Goal: Task Accomplishment & Management: Use online tool/utility

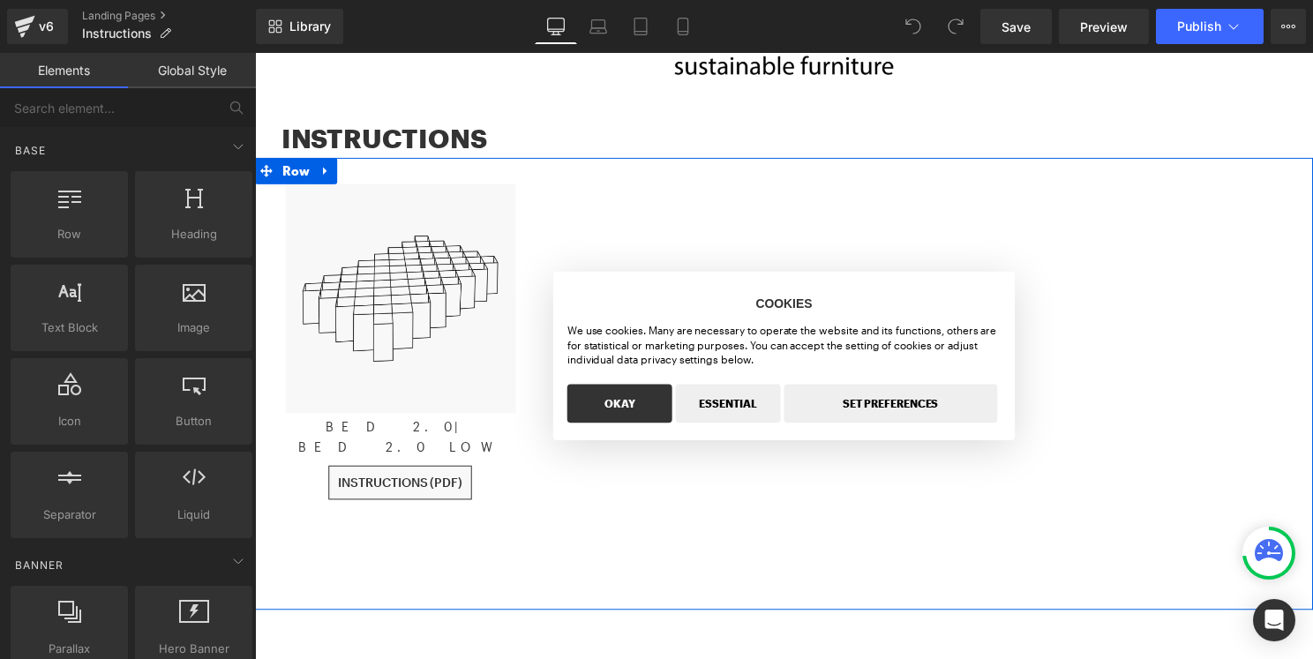
scroll to position [199, 0]
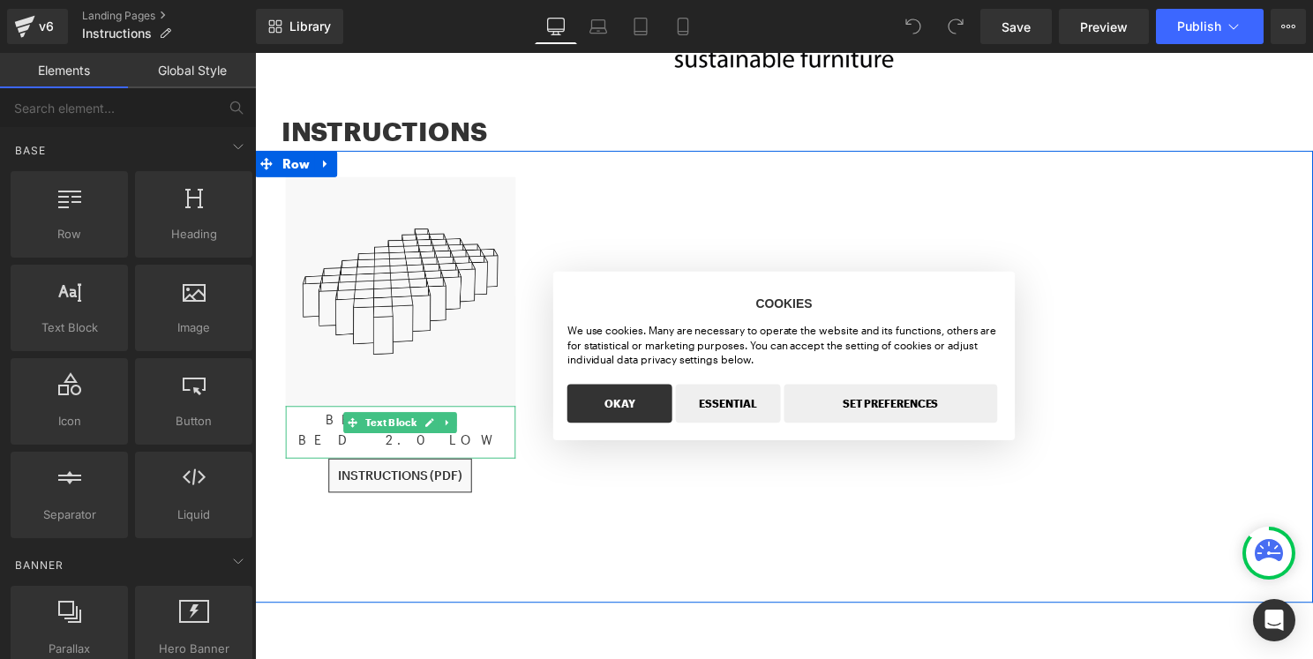
click at [493, 424] on p "BED 2.0 | BED 2.0 LOW" at bounding box center [402, 434] width 232 height 40
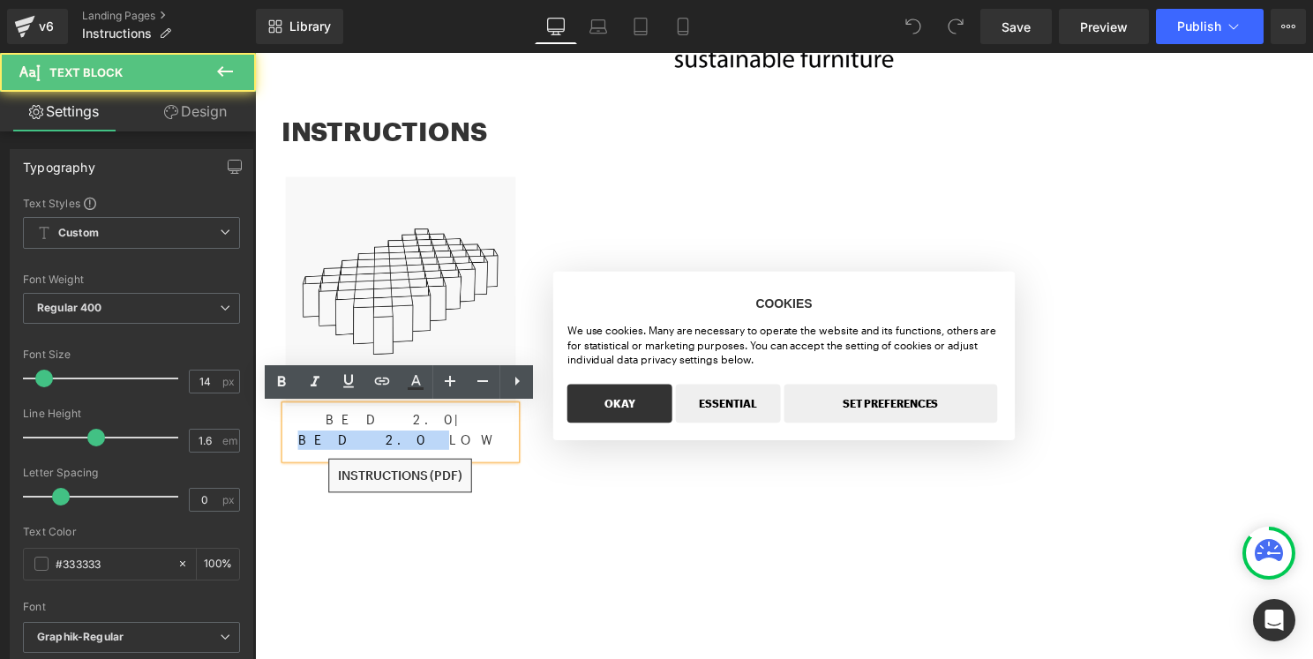
drag, startPoint x: 434, startPoint y: 425, endPoint x: 384, endPoint y: 425, distance: 50.3
click at [384, 425] on span "| BED 2.0 LOW" at bounding box center [401, 432] width 206 height 34
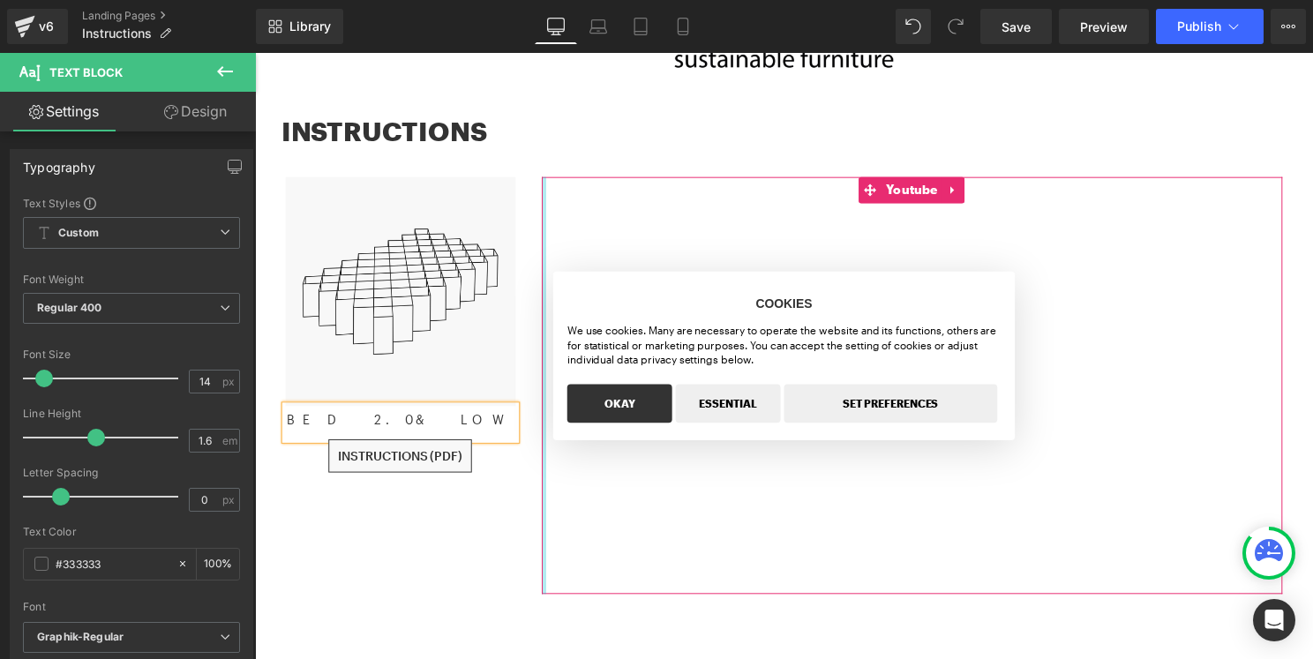
click at [544, 480] on div "Youtube" at bounding box center [918, 388] width 748 height 421
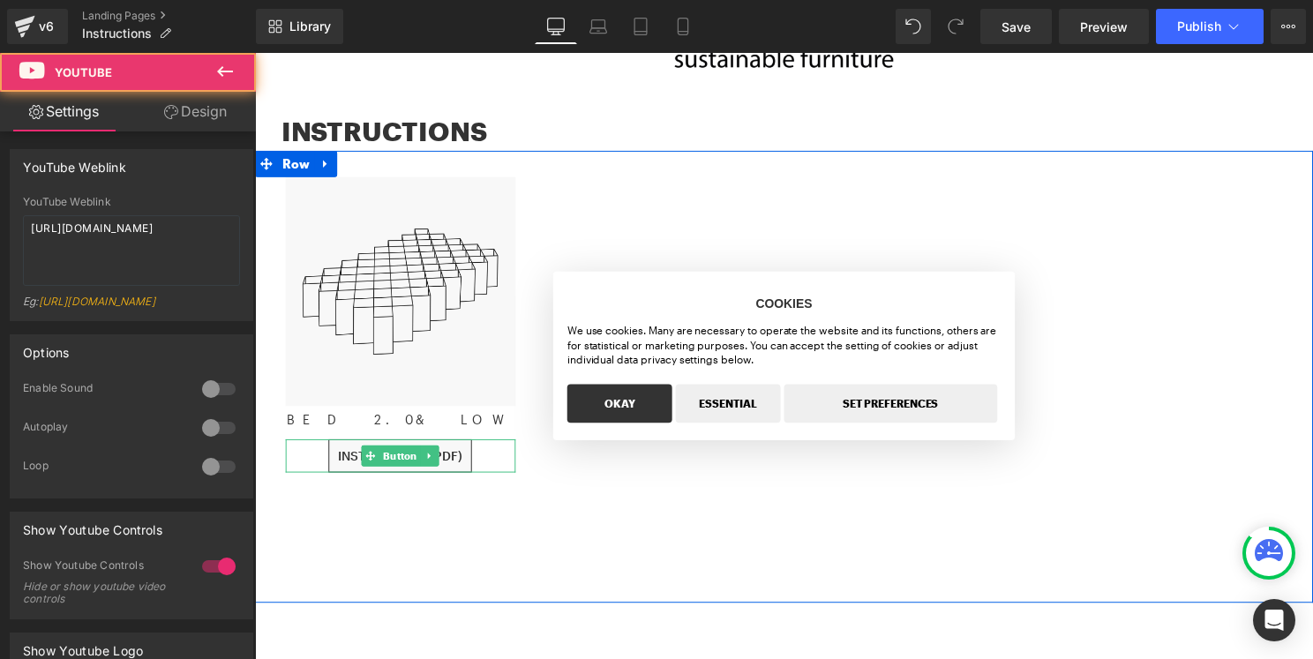
click at [490, 456] on div "INSTRUCTIONS (PDF)" at bounding box center [402, 460] width 232 height 34
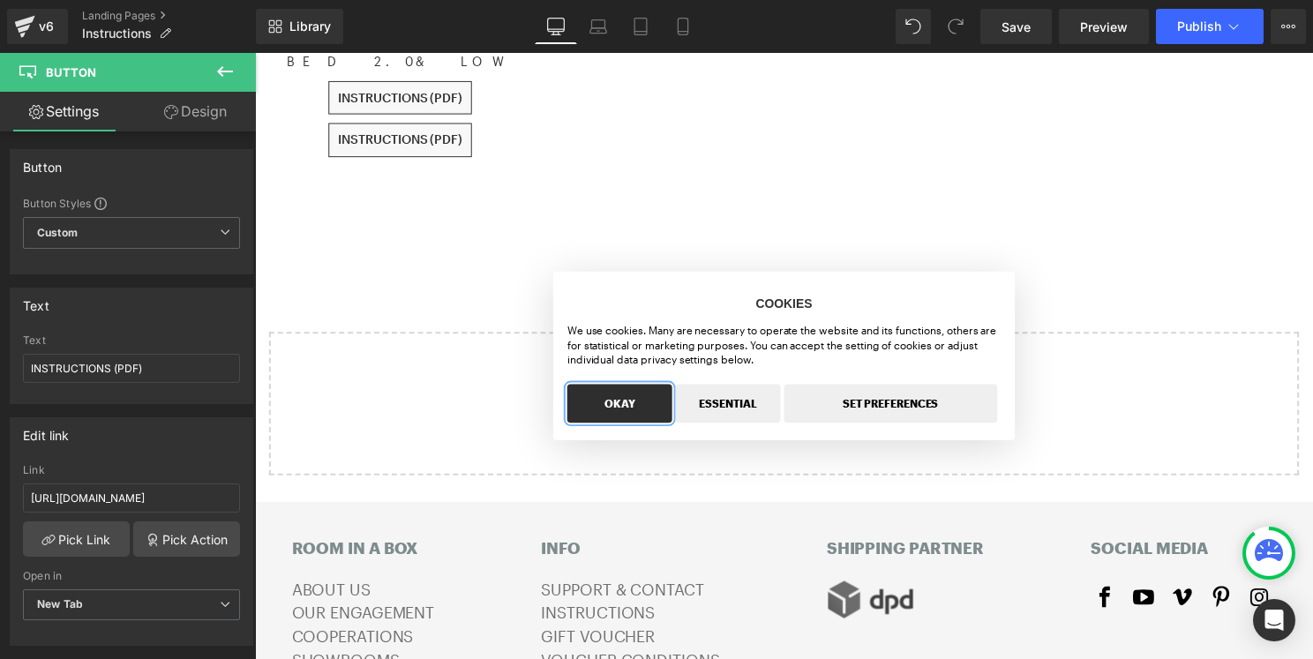
click at [591, 409] on button "OKAY" at bounding box center [623, 406] width 106 height 39
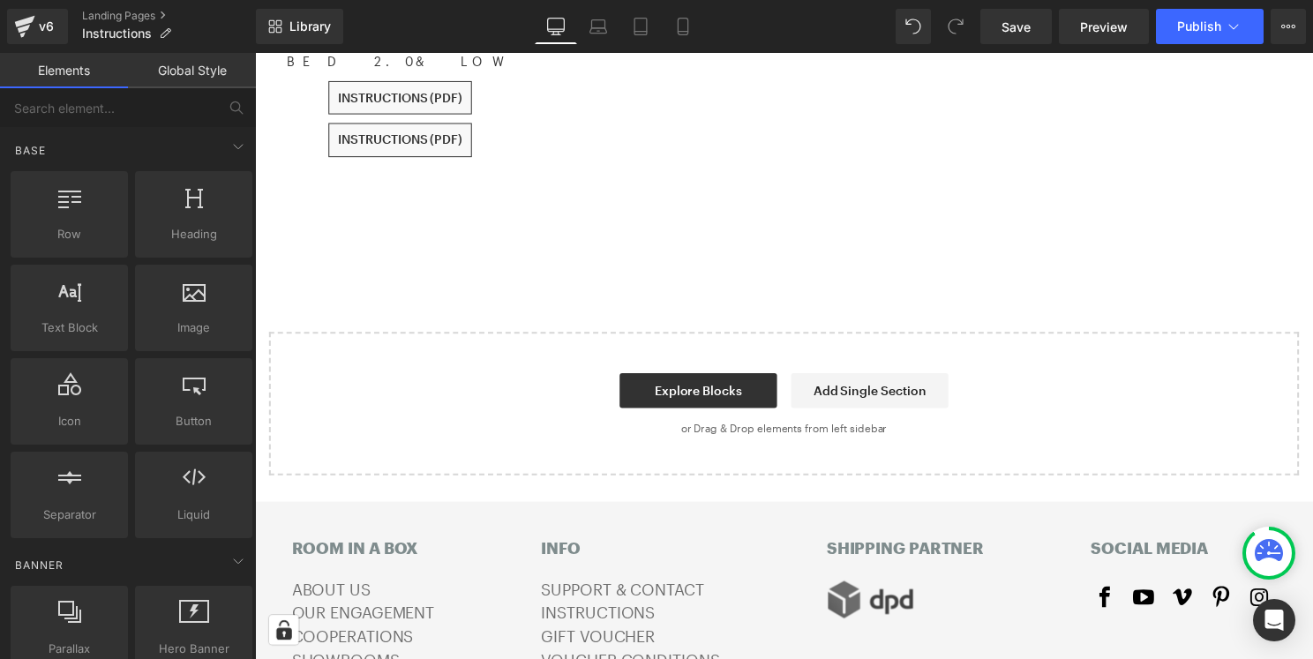
scroll to position [561, 0]
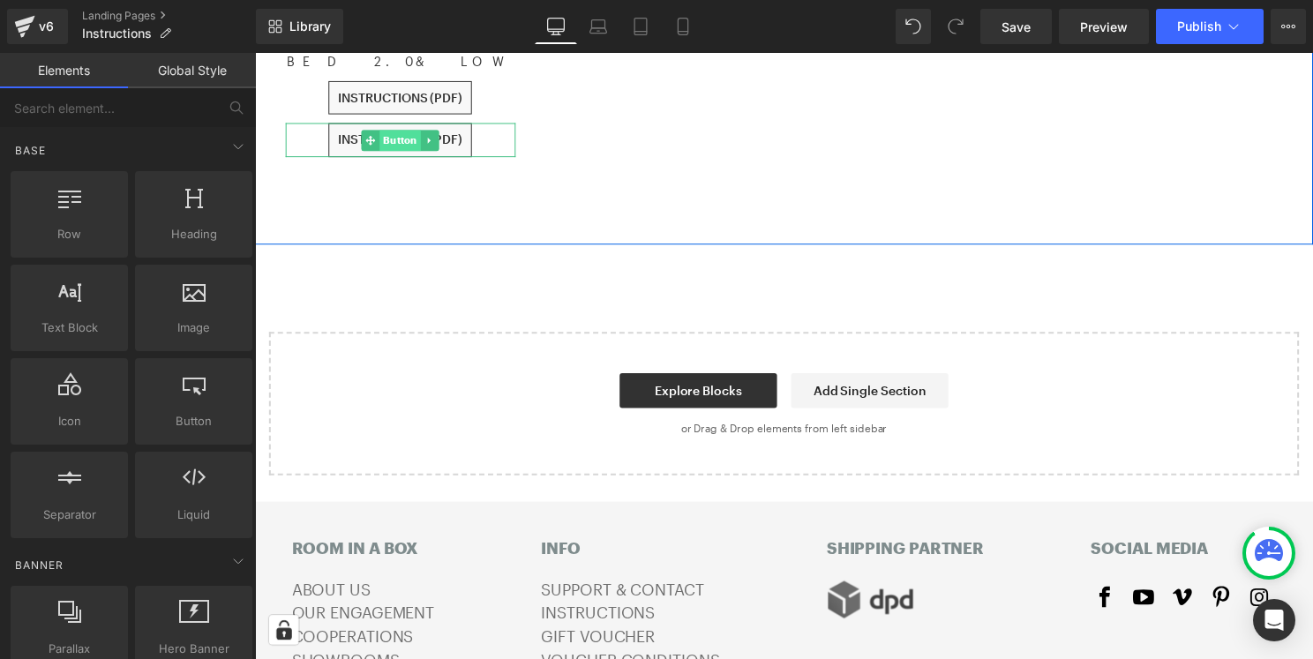
click at [413, 144] on span "Button" at bounding box center [401, 141] width 41 height 21
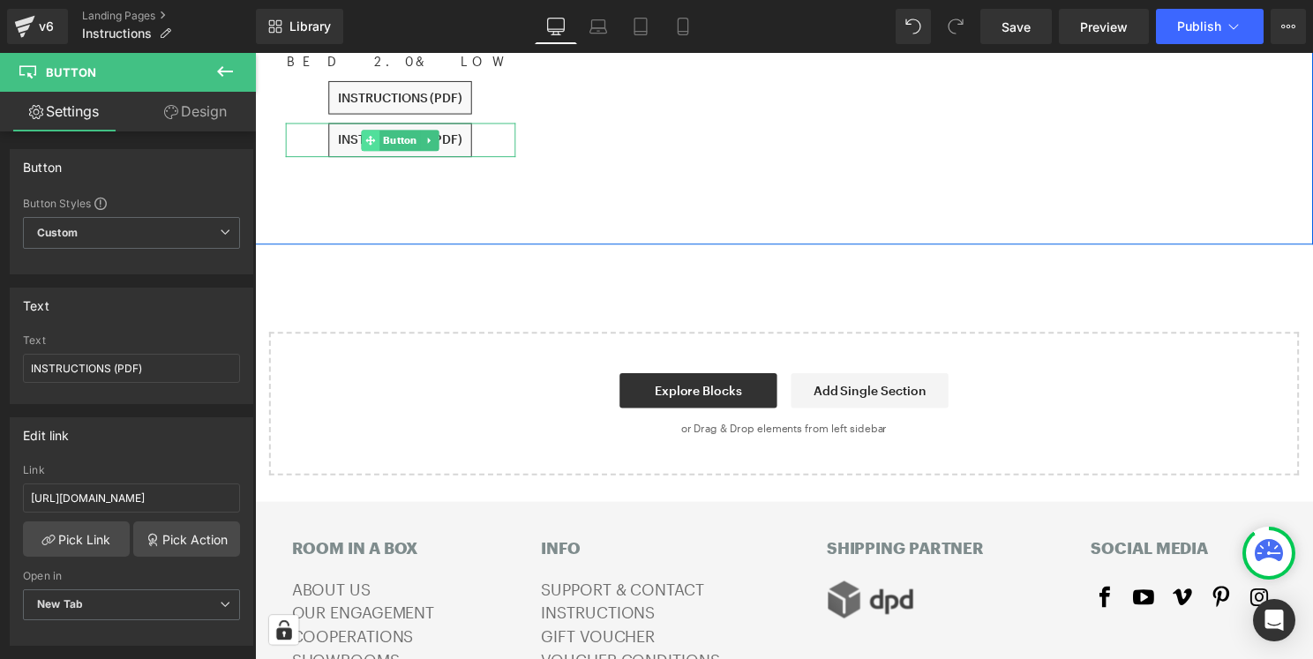
click at [368, 138] on icon at bounding box center [372, 141] width 10 height 10
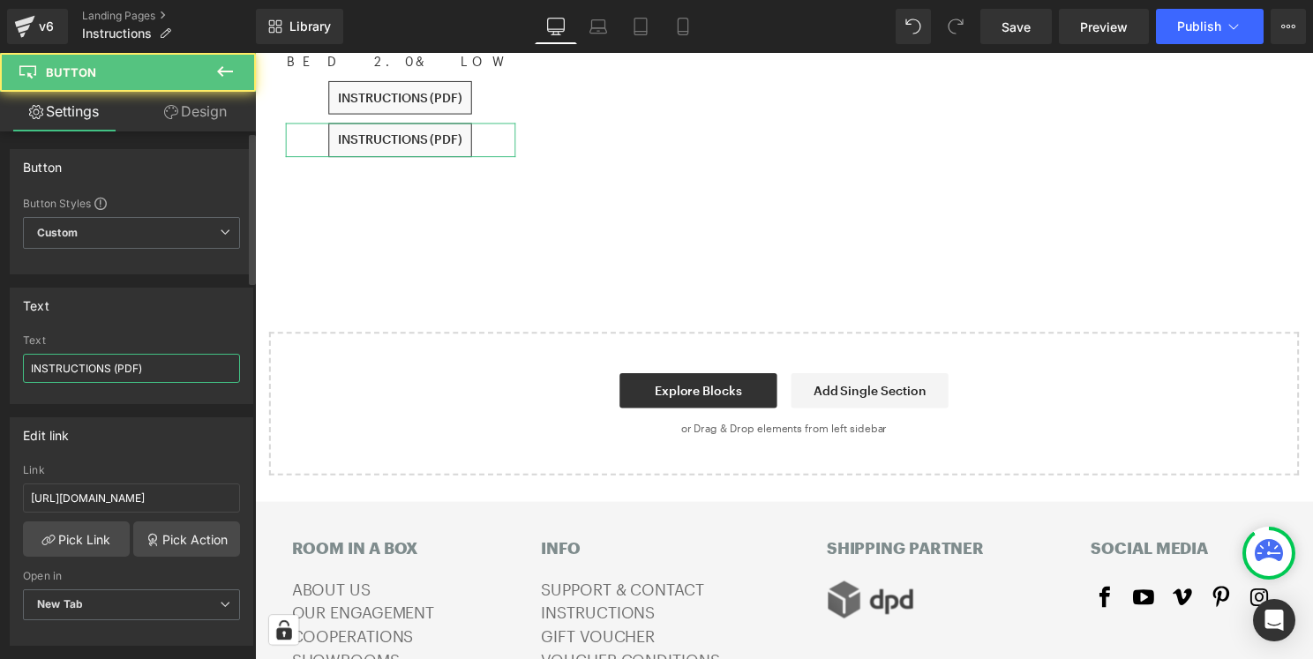
click at [168, 370] on input "INSTRUCTIONS (PDF)" at bounding box center [131, 368] width 217 height 29
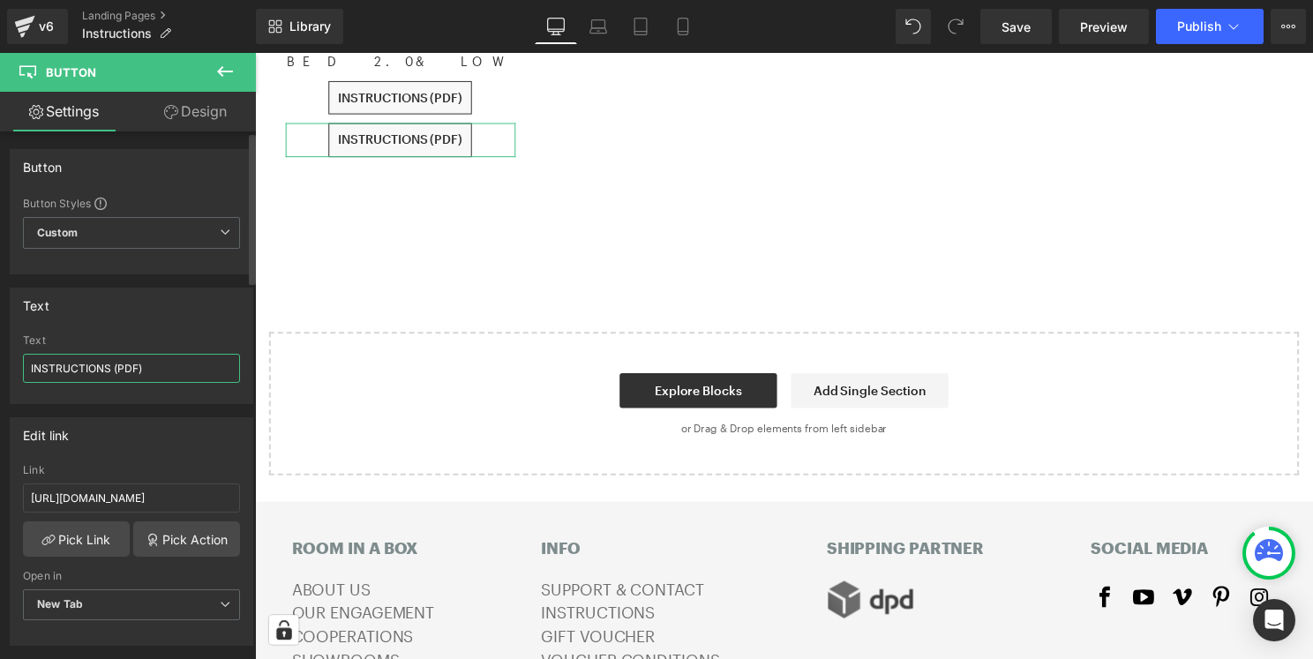
click at [168, 370] on input "INSTRUCTIONS (PDF)" at bounding box center [131, 368] width 217 height 29
type input "A"
type input "BASIC STRUCTURE"
click at [139, 500] on input "[URL][DOMAIN_NAME]" at bounding box center [131, 497] width 217 height 29
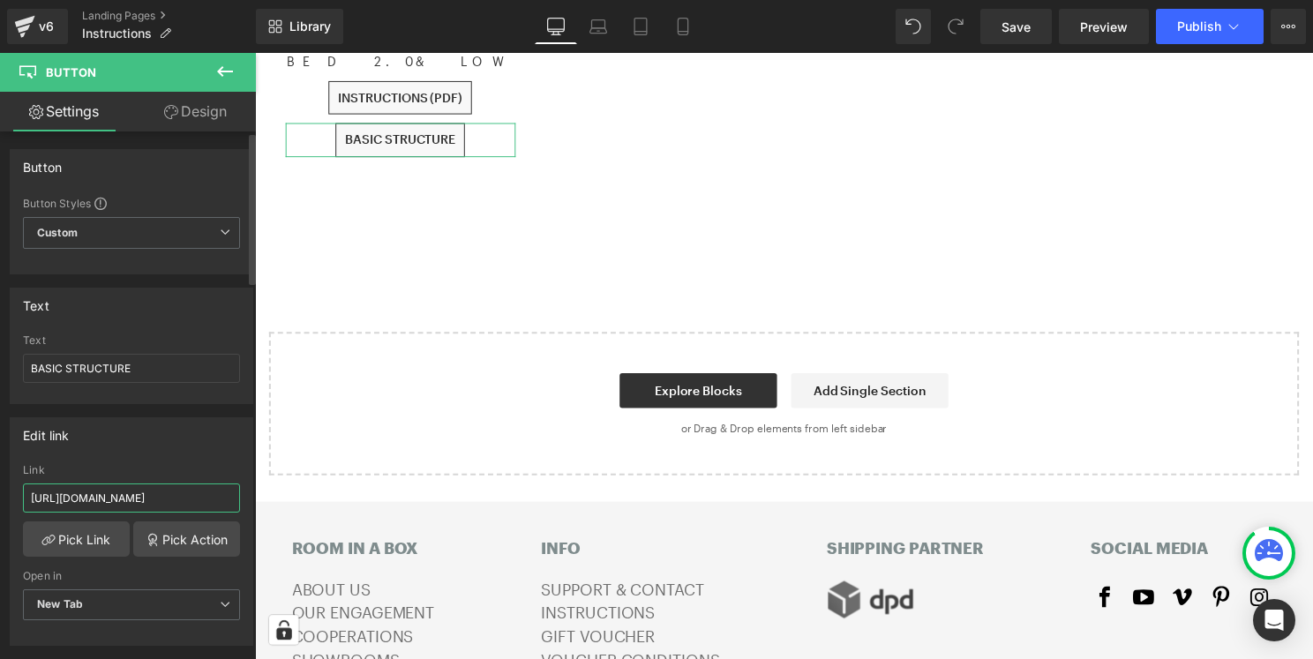
click at [139, 500] on input "[URL][DOMAIN_NAME]" at bounding box center [131, 497] width 217 height 29
paste input "GRUNDAUFBAU_BETT_2.0_UK_2025-V1.pdf?v=1755244314"
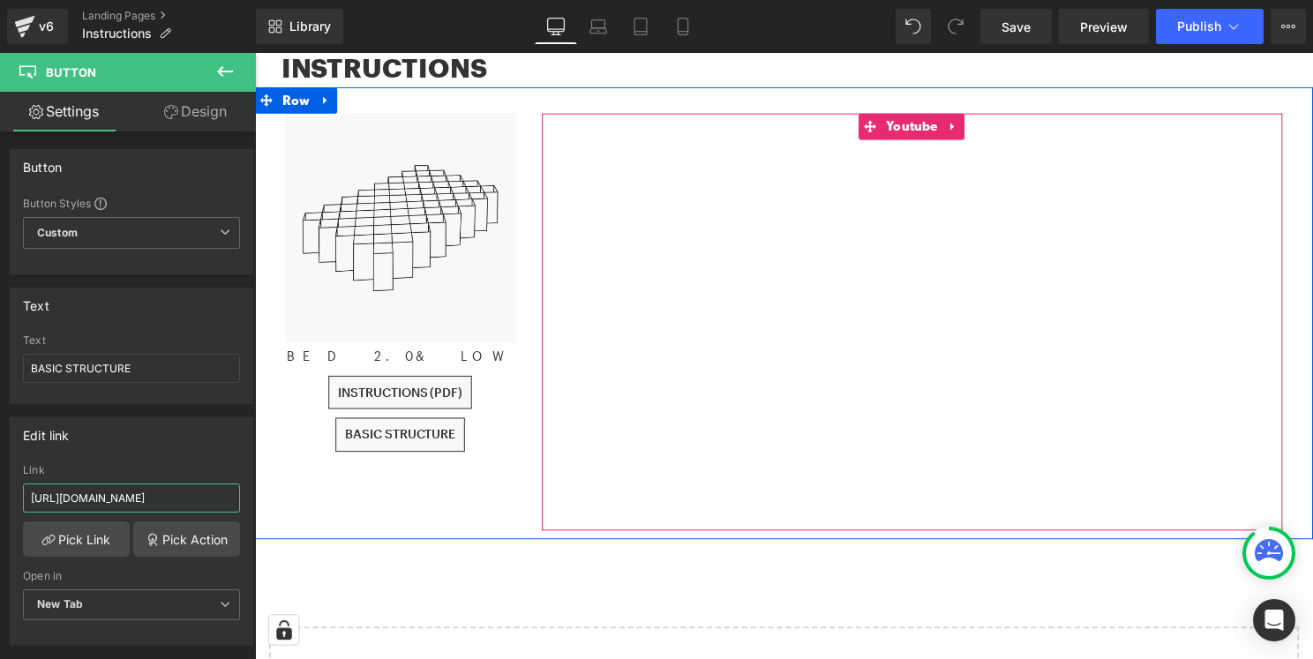
scroll to position [246, 0]
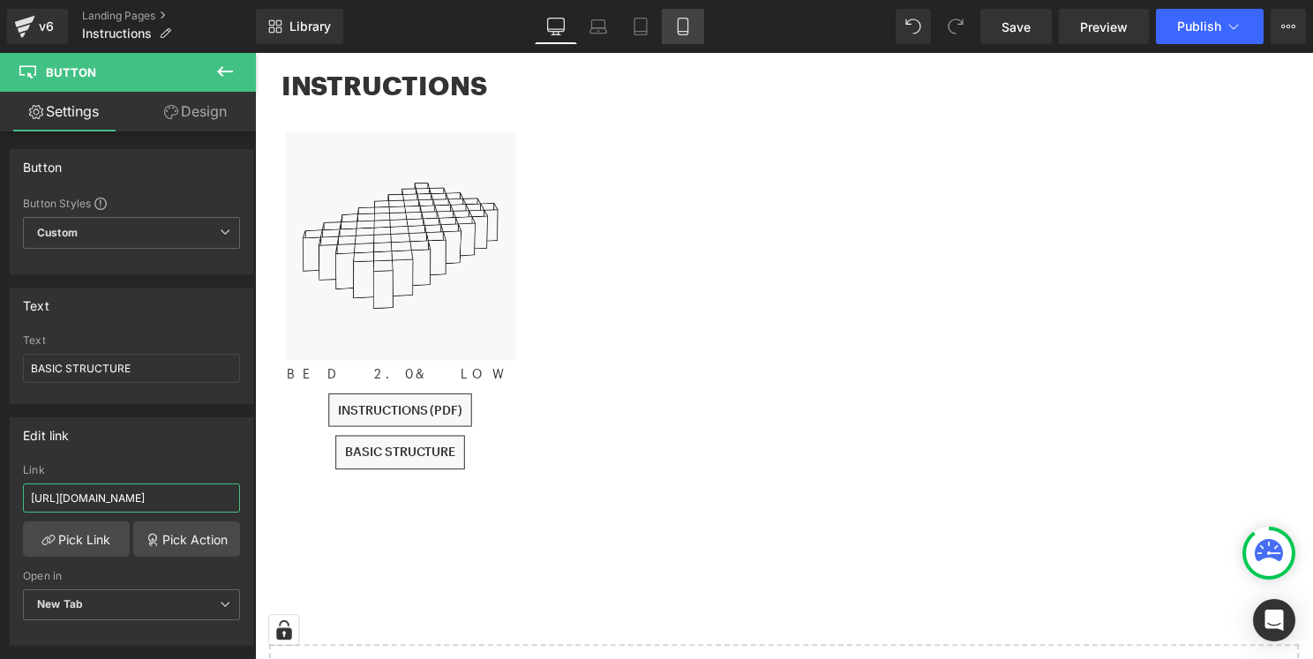
type input "[URL][DOMAIN_NAME]"
click at [692, 31] on icon at bounding box center [683, 27] width 18 height 18
type input "100"
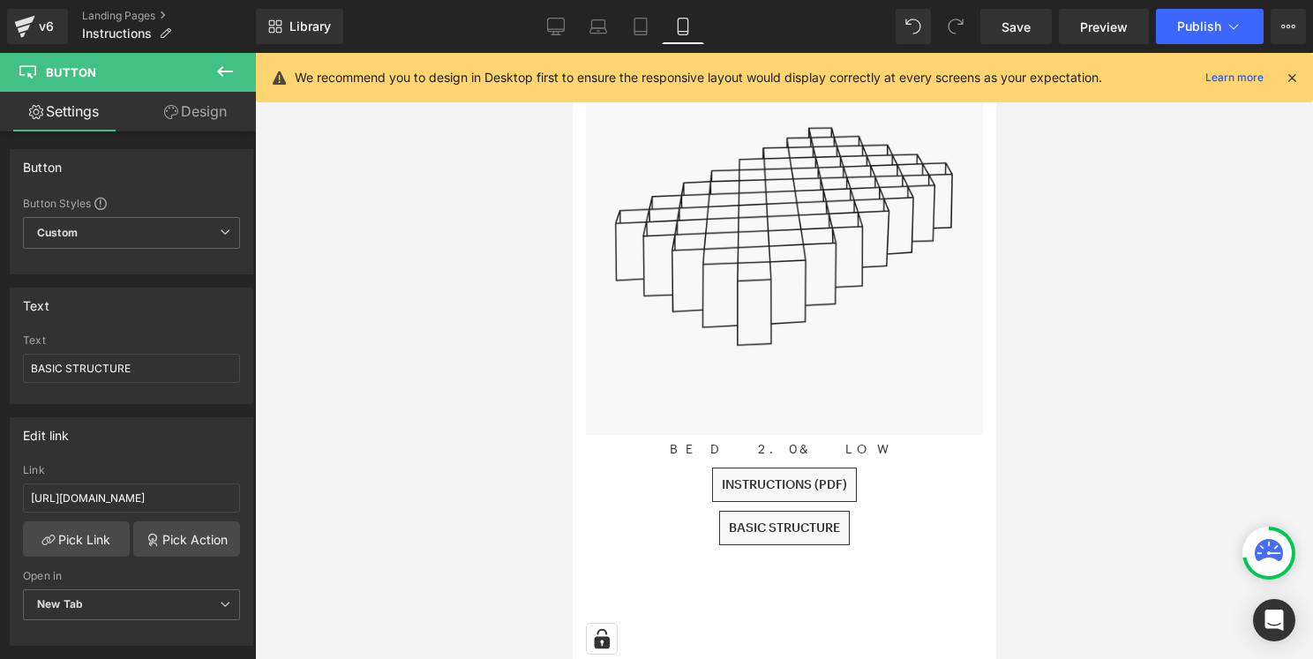
scroll to position [318, 0]
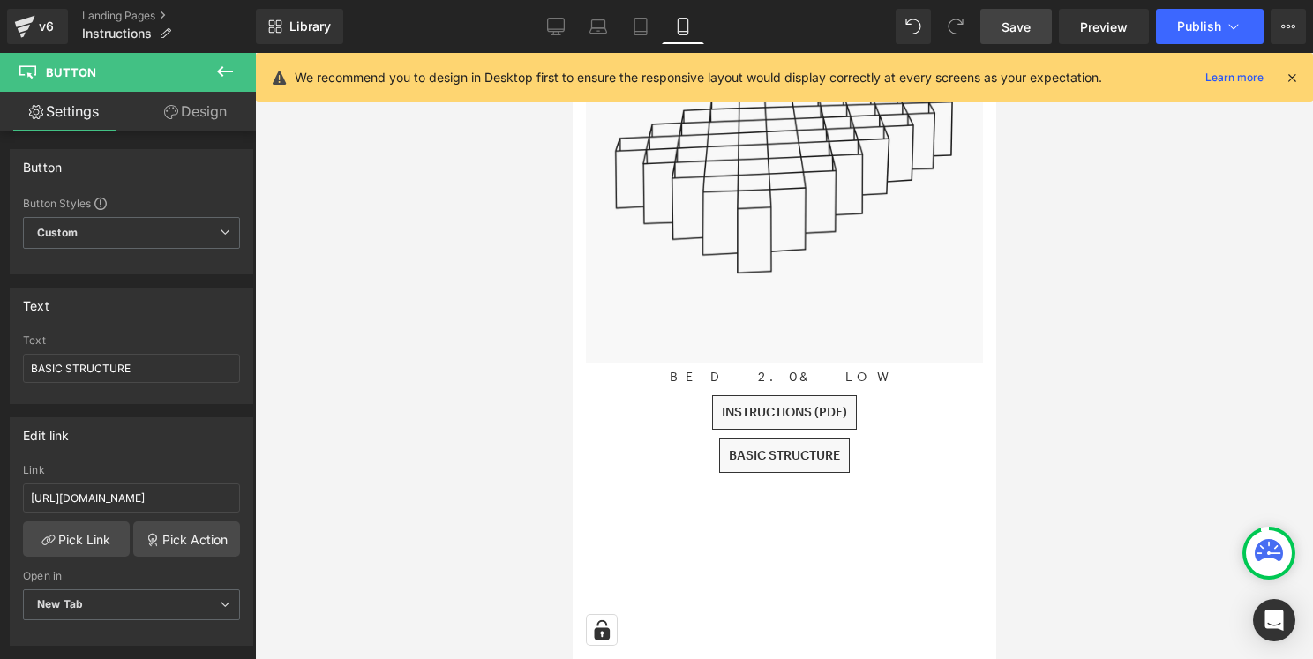
click at [1029, 26] on span "Save" at bounding box center [1015, 27] width 29 height 19
click at [1187, 31] on span "Publish" at bounding box center [1199, 26] width 44 height 14
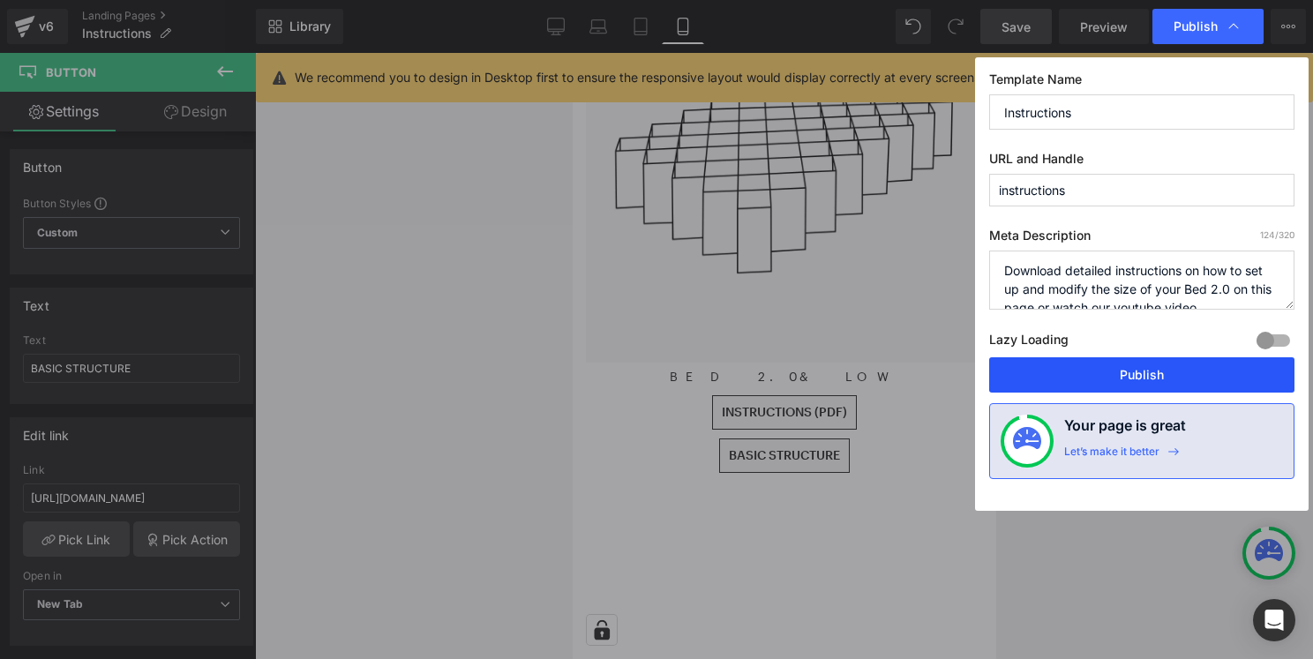
click at [1119, 381] on button "Publish" at bounding box center [1141, 374] width 305 height 35
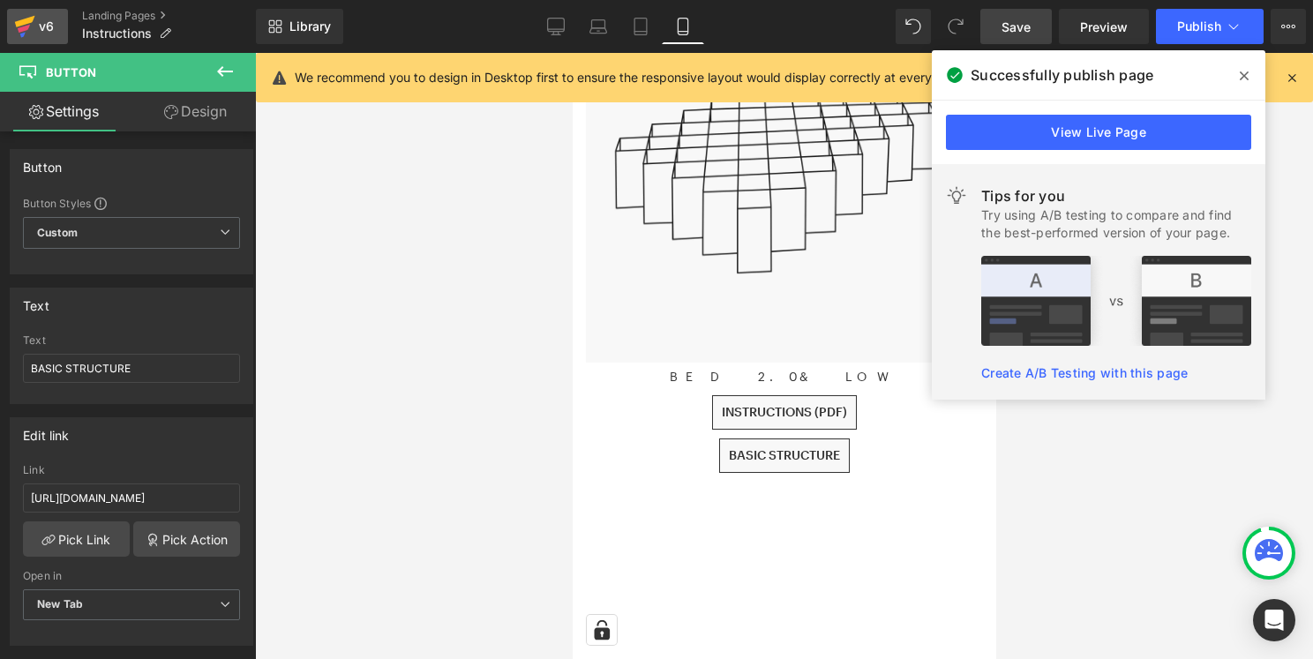
click at [30, 22] on icon at bounding box center [24, 26] width 21 height 44
